Goal: Check status: Check status

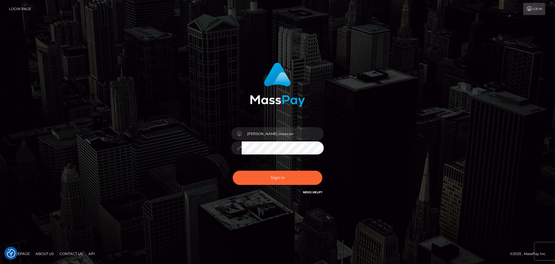
click at [271, 181] on button "Sign in" at bounding box center [278, 177] width 90 height 14
click at [277, 137] on input "Dmitri.wowcan" at bounding box center [283, 133] width 82 height 13
type input "Dmitri.rollacan"
click at [287, 177] on button "Sign in" at bounding box center [278, 177] width 90 height 14
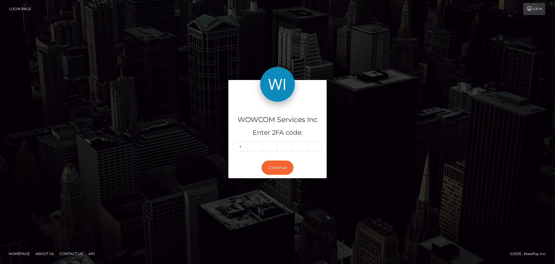
type input "3"
type input "5"
type input "1"
type input "8"
type input "4"
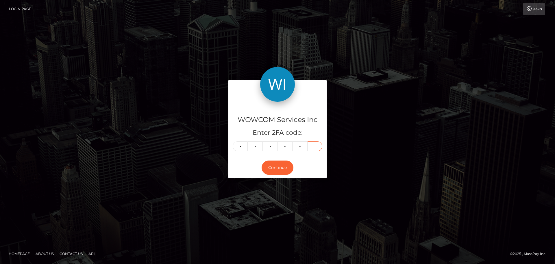
type input "7"
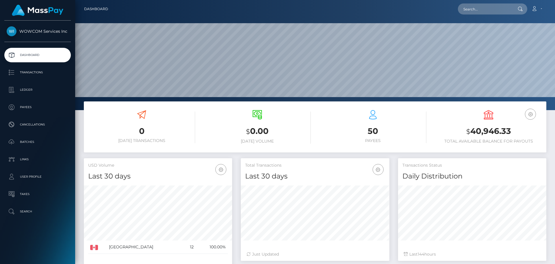
scroll to position [103, 149]
drag, startPoint x: 516, startPoint y: 130, endPoint x: 474, endPoint y: 133, distance: 42.0
click at [474, 133] on h3 "$ 40,946.33" at bounding box center [488, 131] width 107 height 12
click at [472, 129] on h3 "$ 40,946.33" at bounding box center [488, 131] width 107 height 12
drag, startPoint x: 472, startPoint y: 129, endPoint x: 513, endPoint y: 128, distance: 41.4
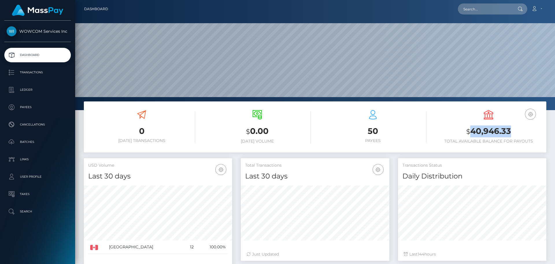
click at [513, 128] on h3 "$ 40,946.33" at bounding box center [488, 131] width 107 height 12
copy h3 "40,946.33"
